Goal: Task Accomplishment & Management: Complete application form

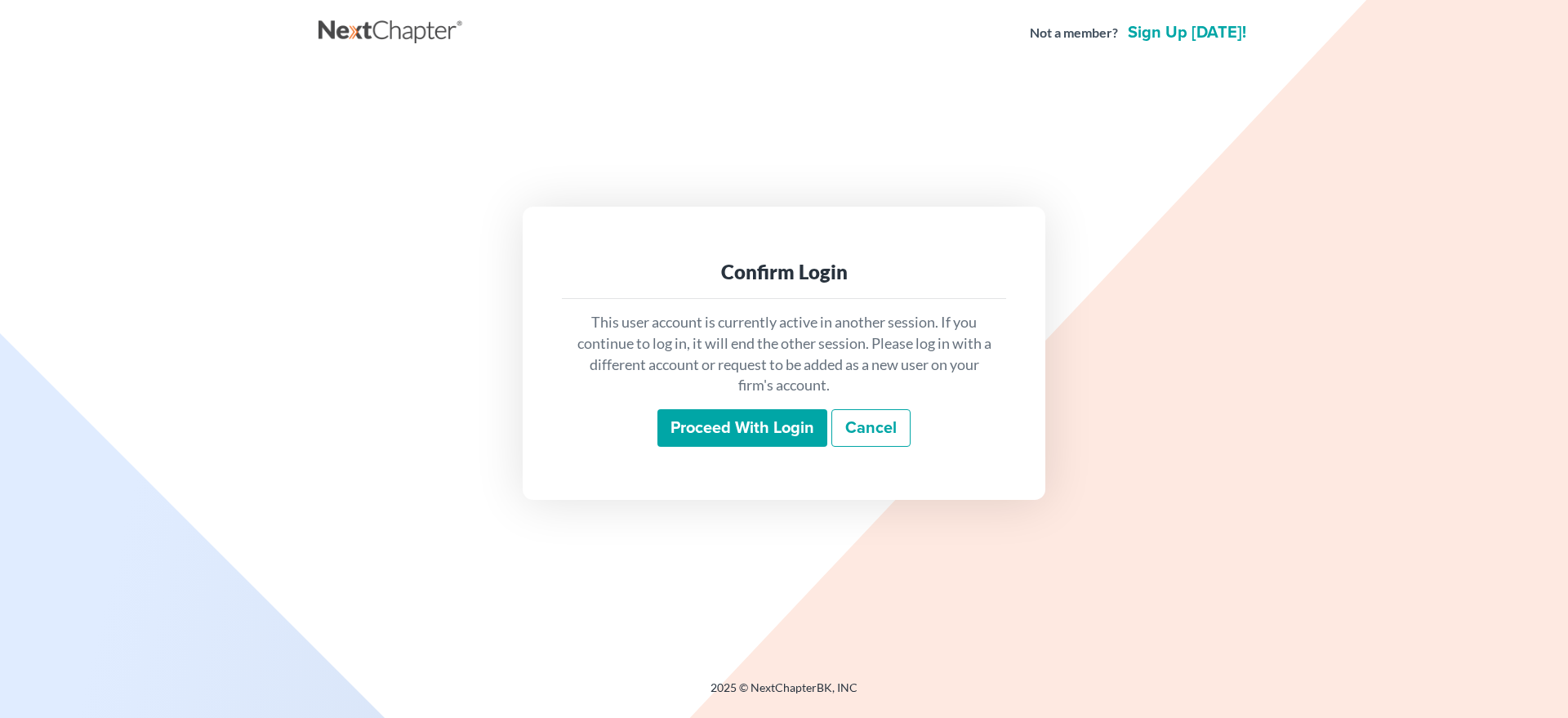
click at [684, 429] on input "Proceed with login" at bounding box center [742, 428] width 170 height 37
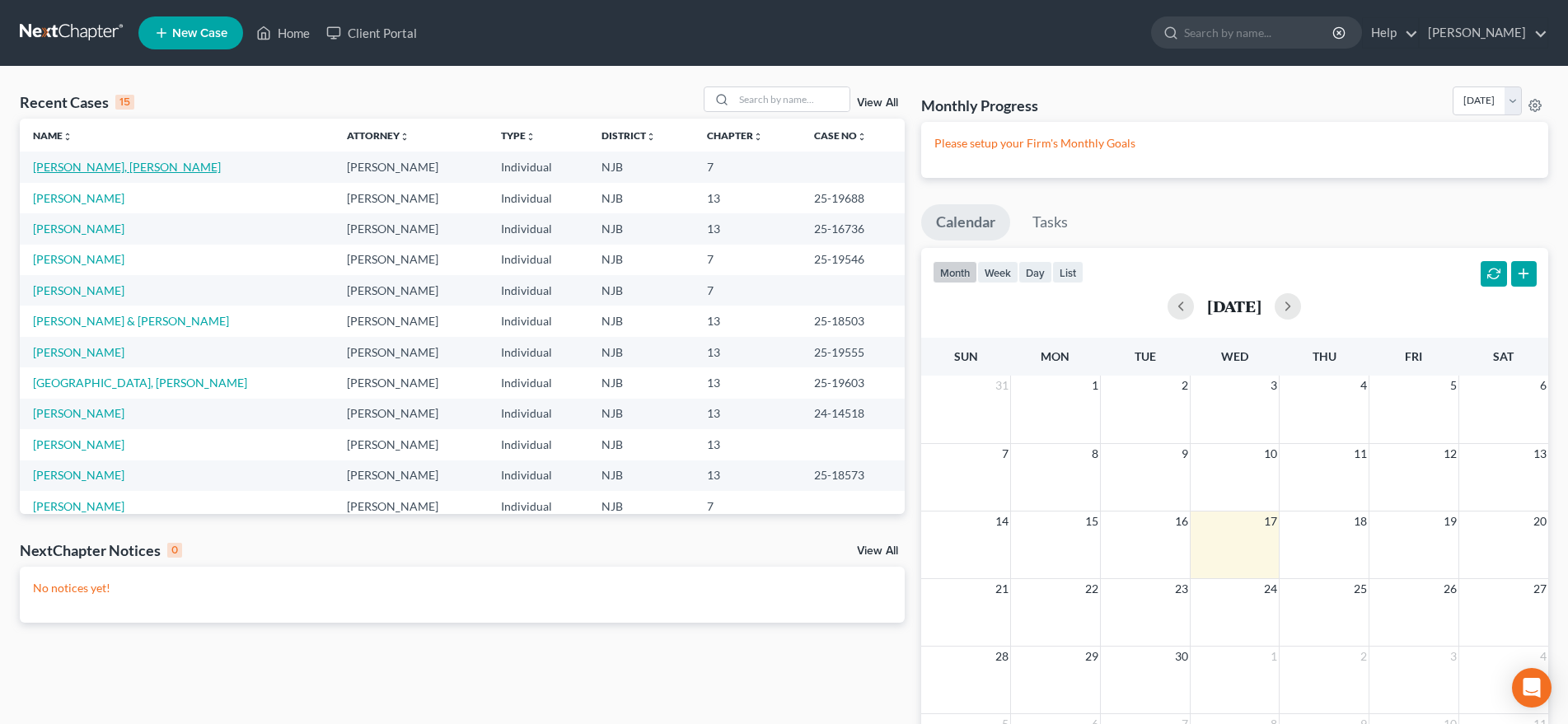
click at [88, 166] on link "[PERSON_NAME], [PERSON_NAME]" at bounding box center [126, 166] width 188 height 14
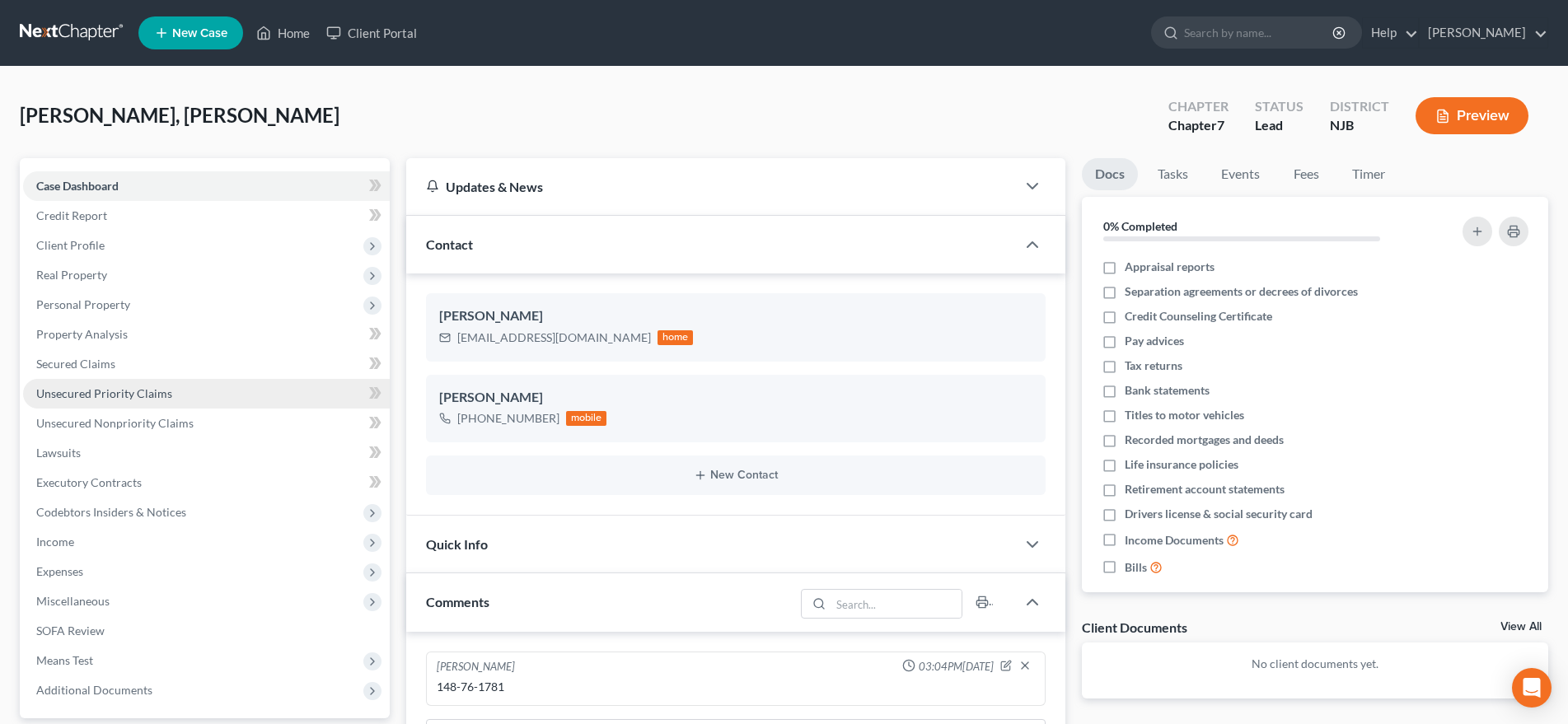
click at [188, 396] on link "Unsecured Priority Claims" at bounding box center [206, 394] width 366 height 30
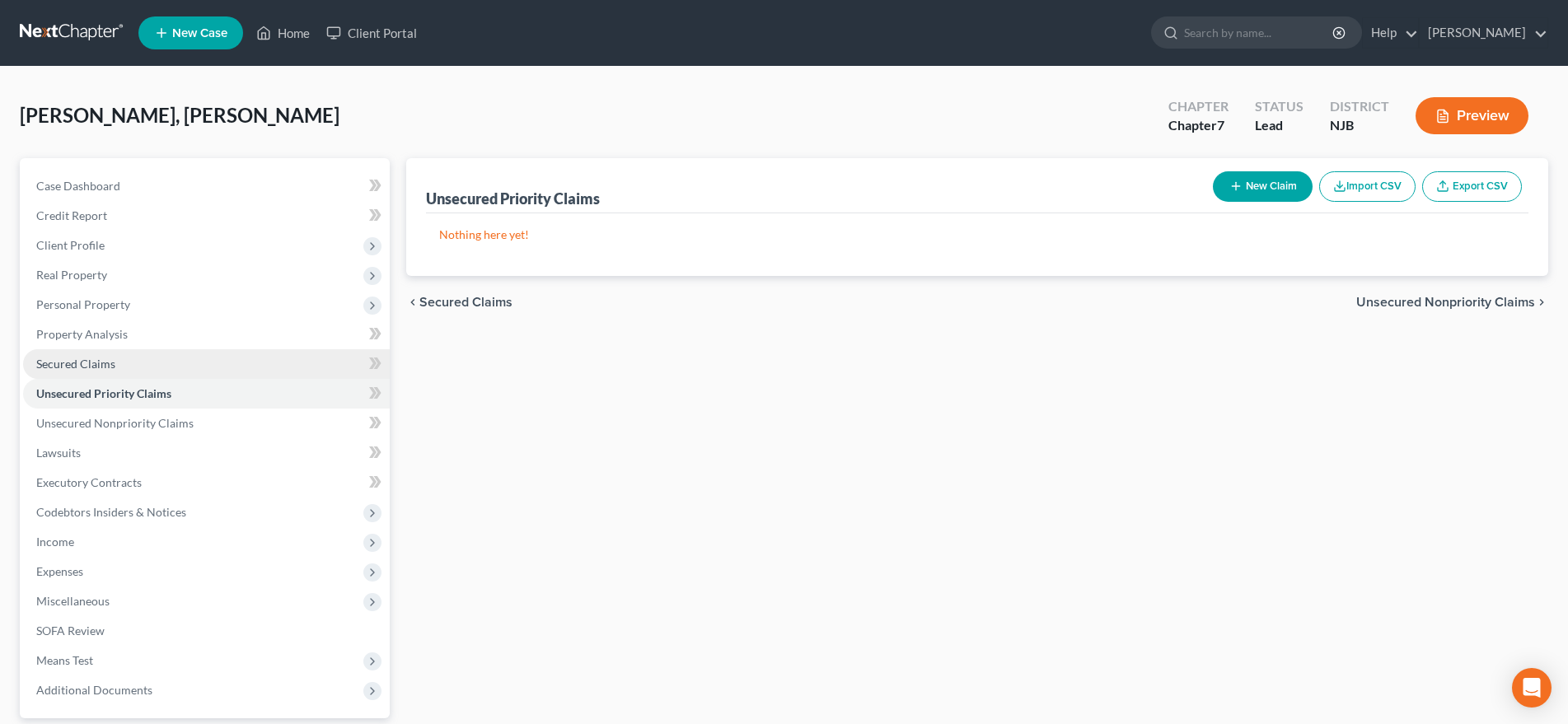
click at [190, 366] on link "Secured Claims" at bounding box center [206, 364] width 366 height 30
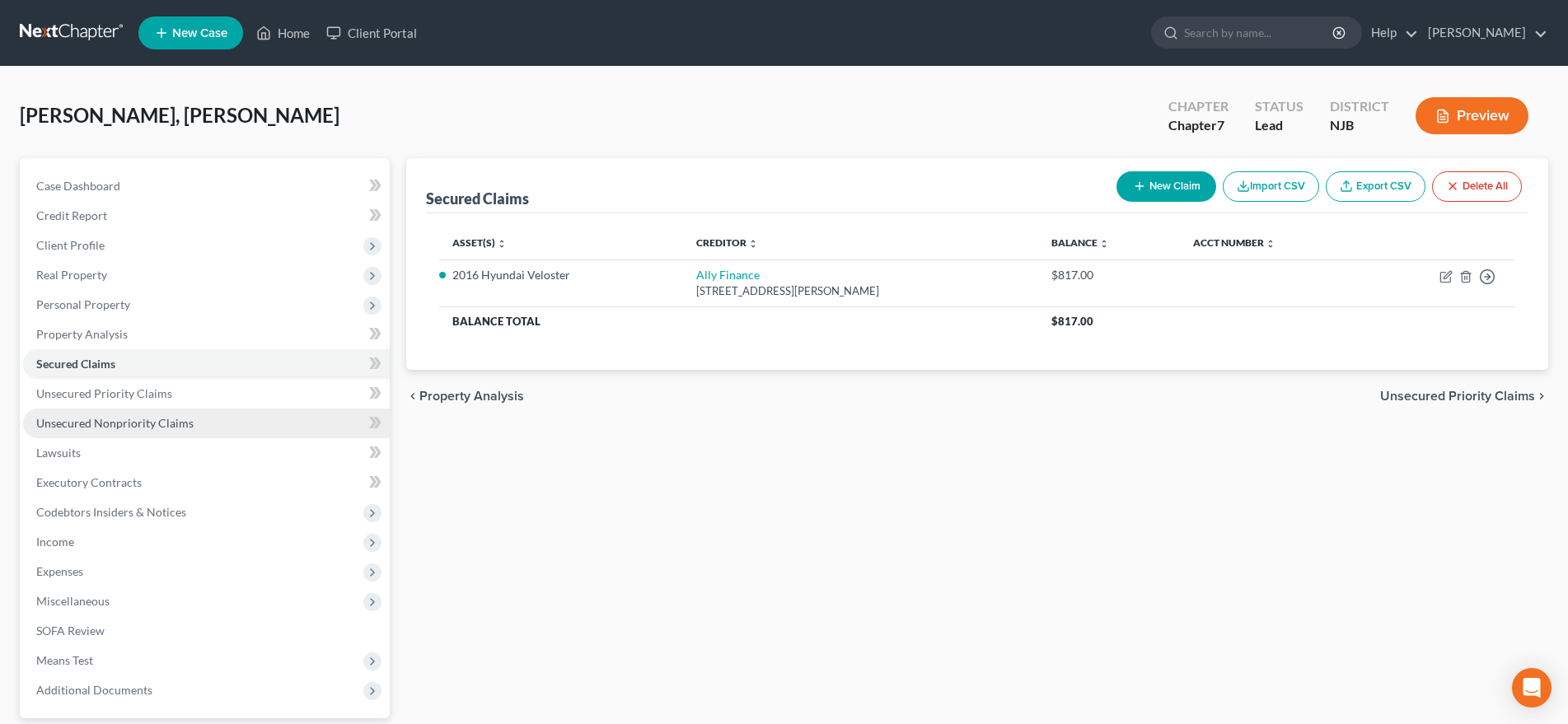
click at [194, 424] on link "Unsecured Nonpriority Claims" at bounding box center [206, 423] width 366 height 30
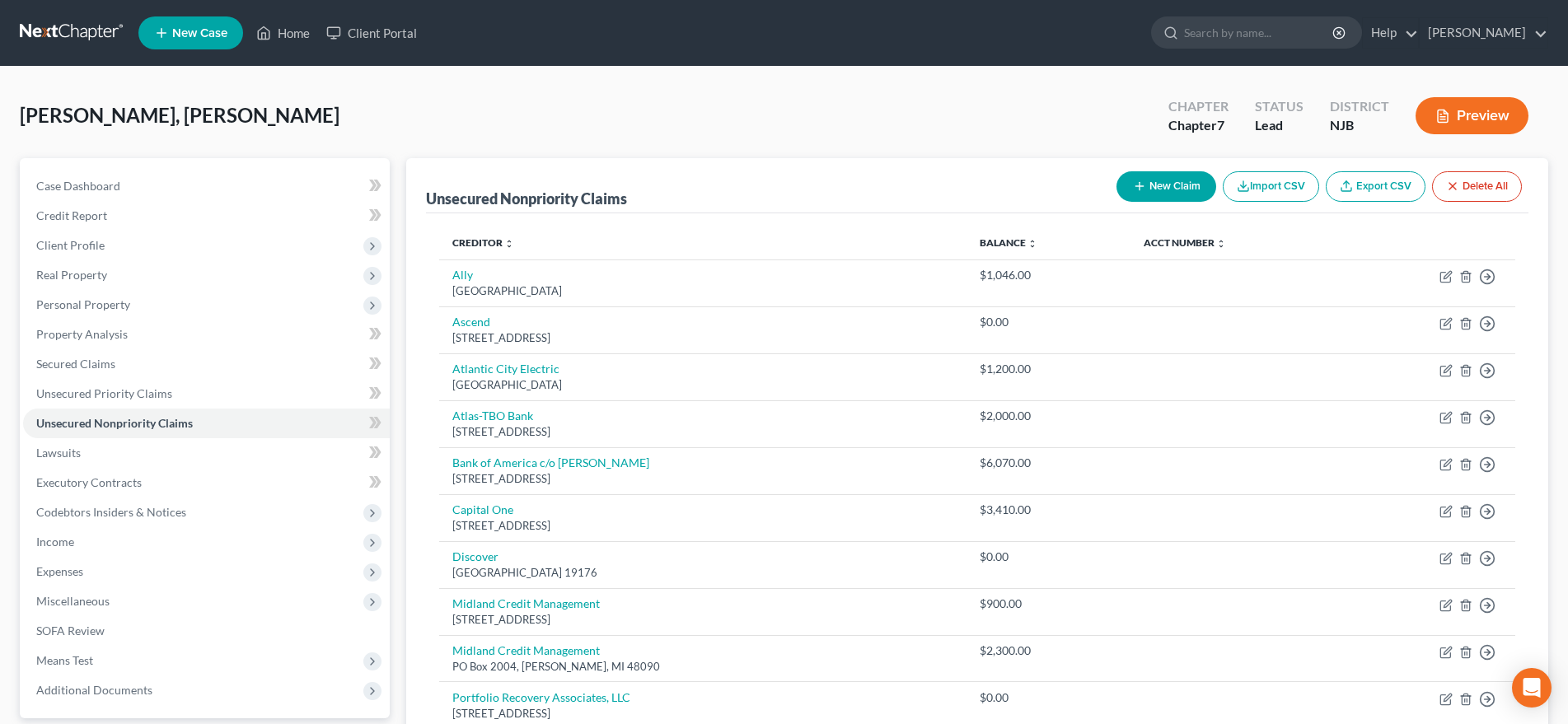
click at [1159, 190] on button "New Claim" at bounding box center [1166, 187] width 100 height 31
select select "0"
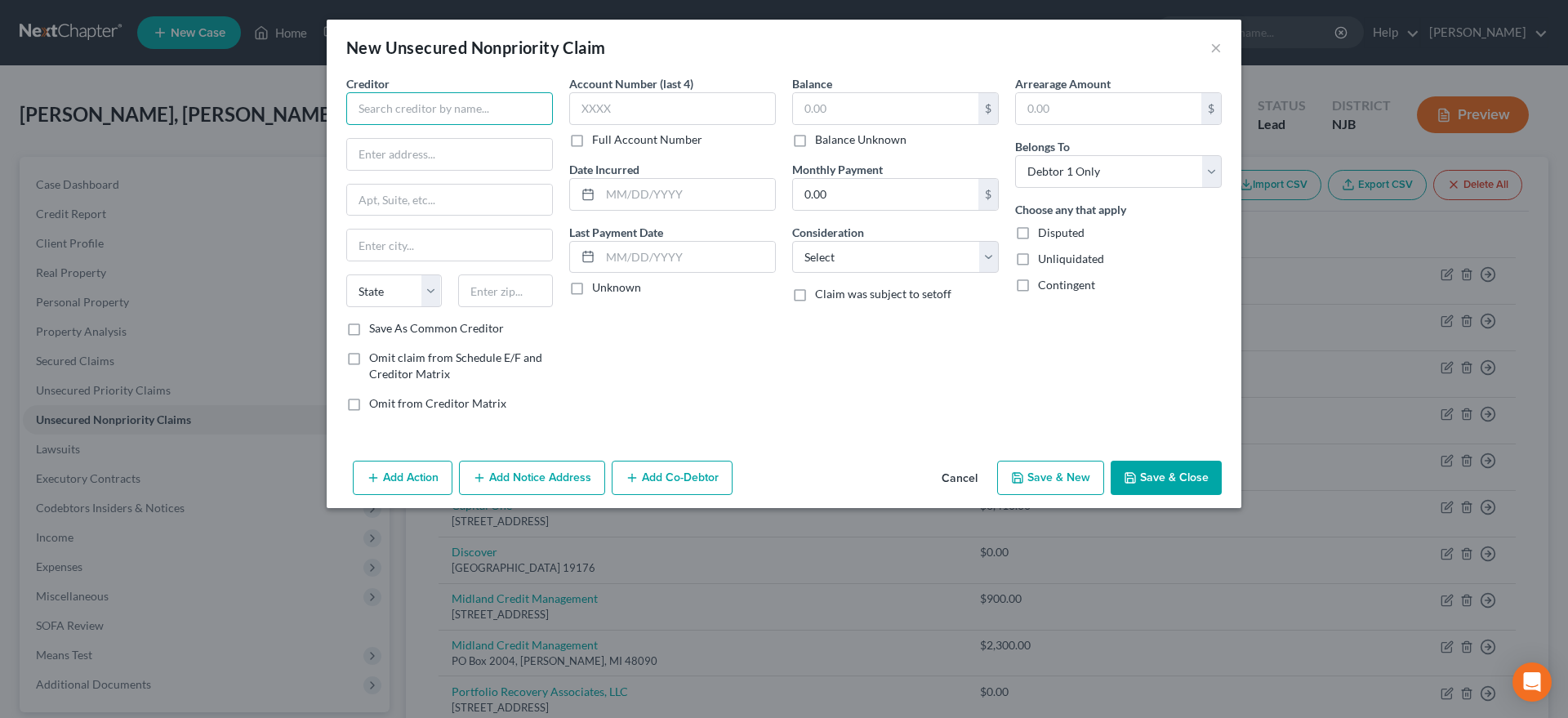
click at [390, 107] on input "text" at bounding box center [449, 109] width 207 height 32
